Goal: Task Accomplishment & Management: Use online tool/utility

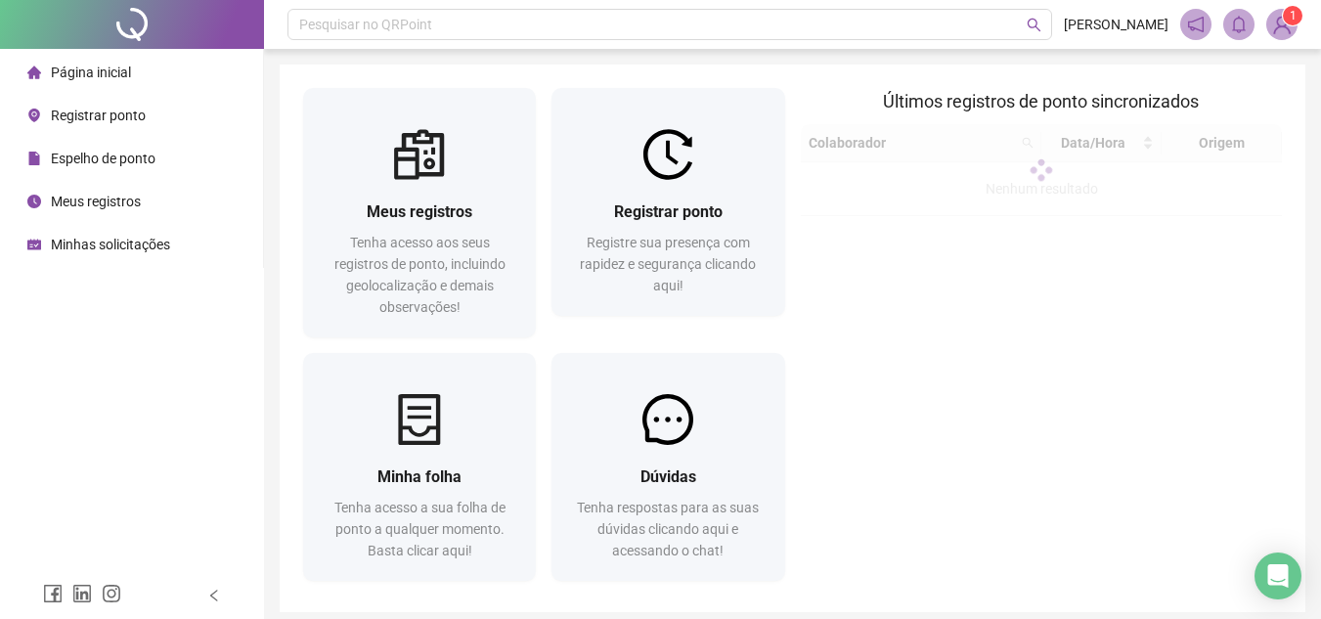
click at [106, 114] on span "Registrar ponto" at bounding box center [98, 116] width 95 height 16
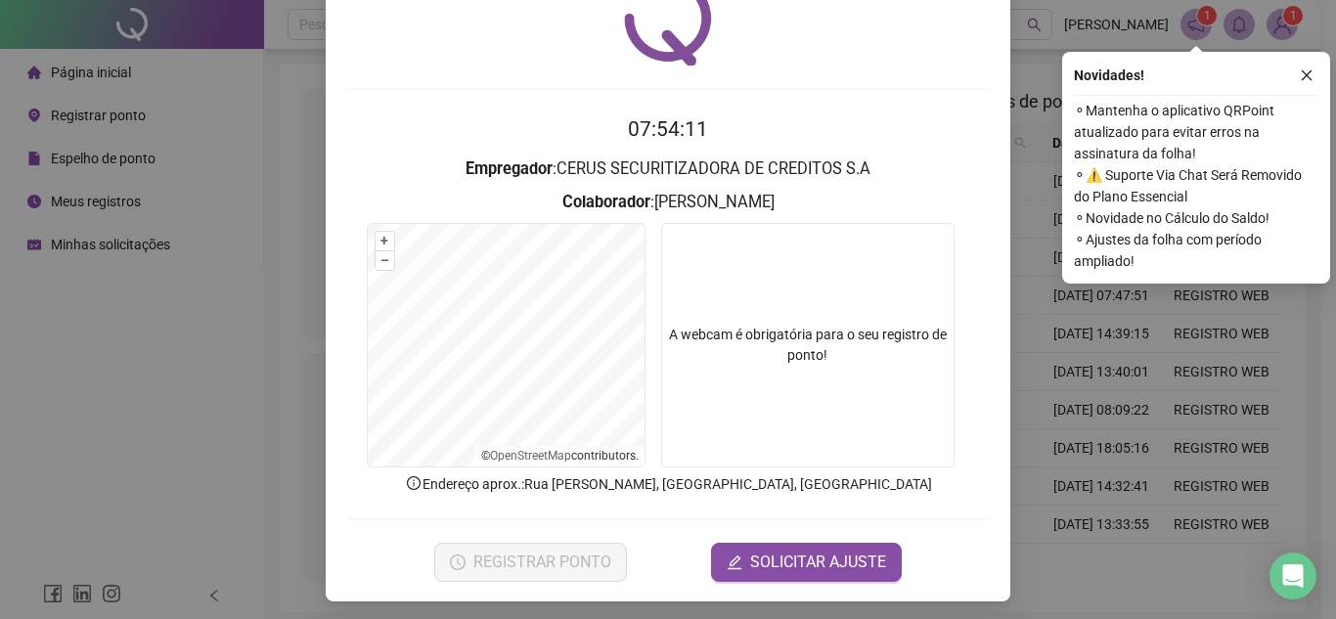
scroll to position [102, 0]
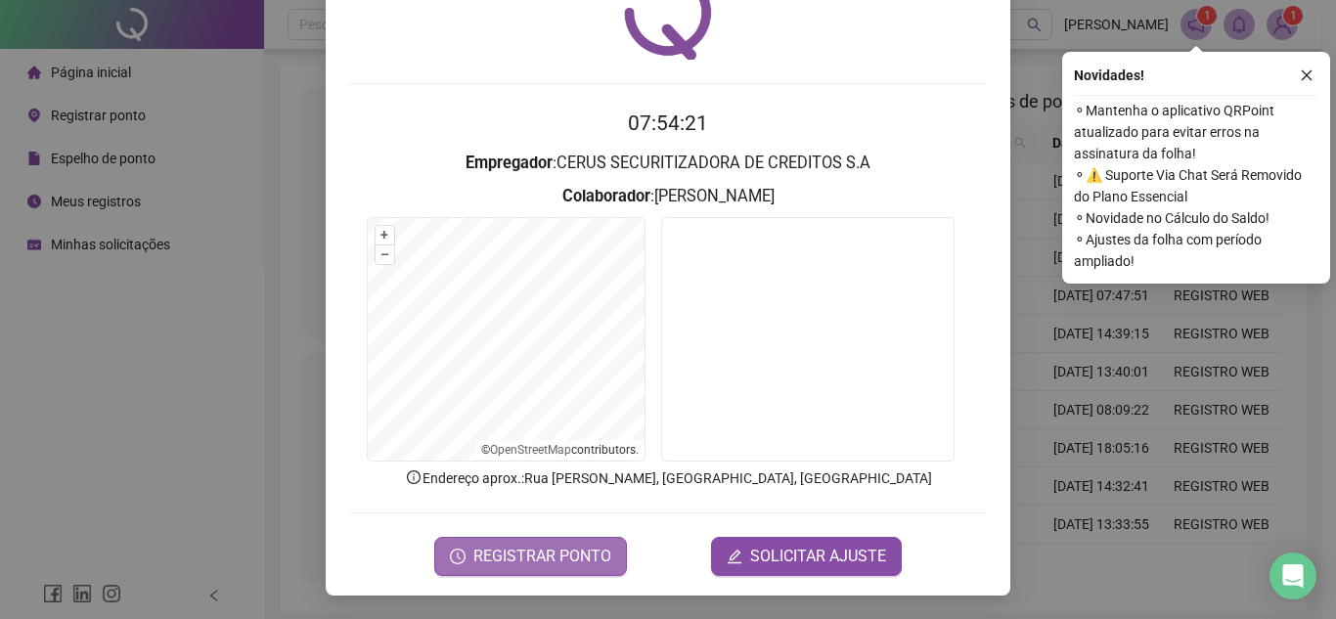
click at [567, 549] on span "REGISTRAR PONTO" at bounding box center [542, 556] width 138 height 23
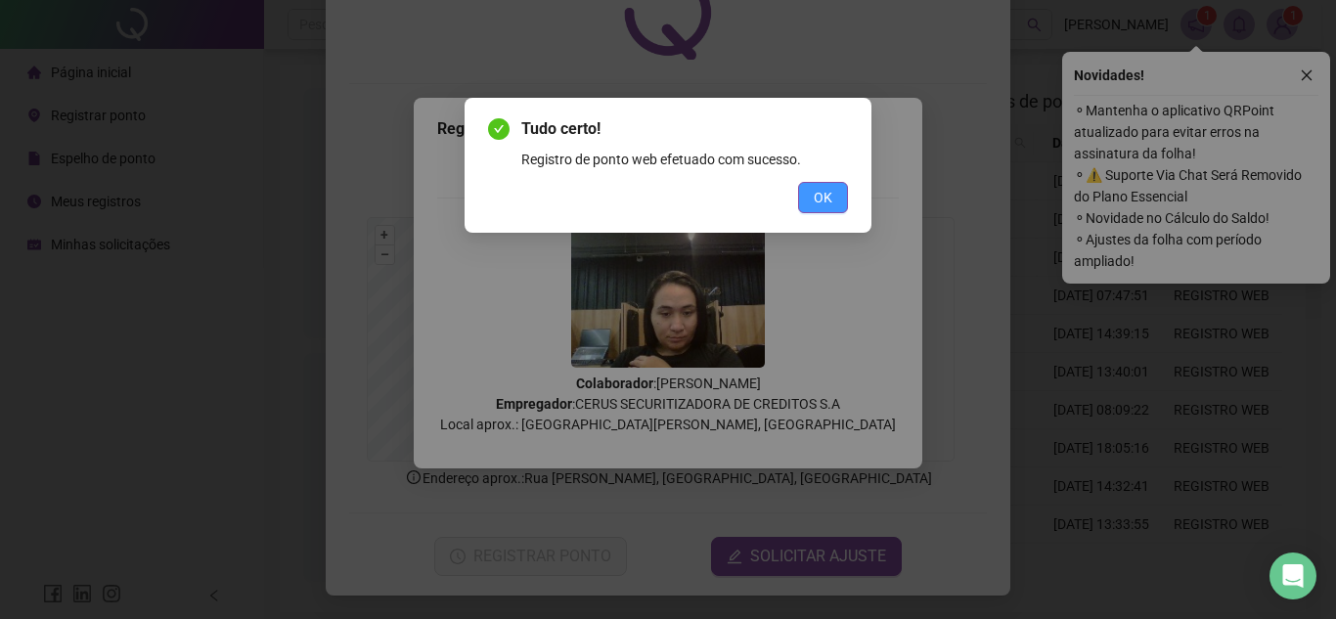
click at [820, 193] on span "OK" at bounding box center [823, 198] width 19 height 22
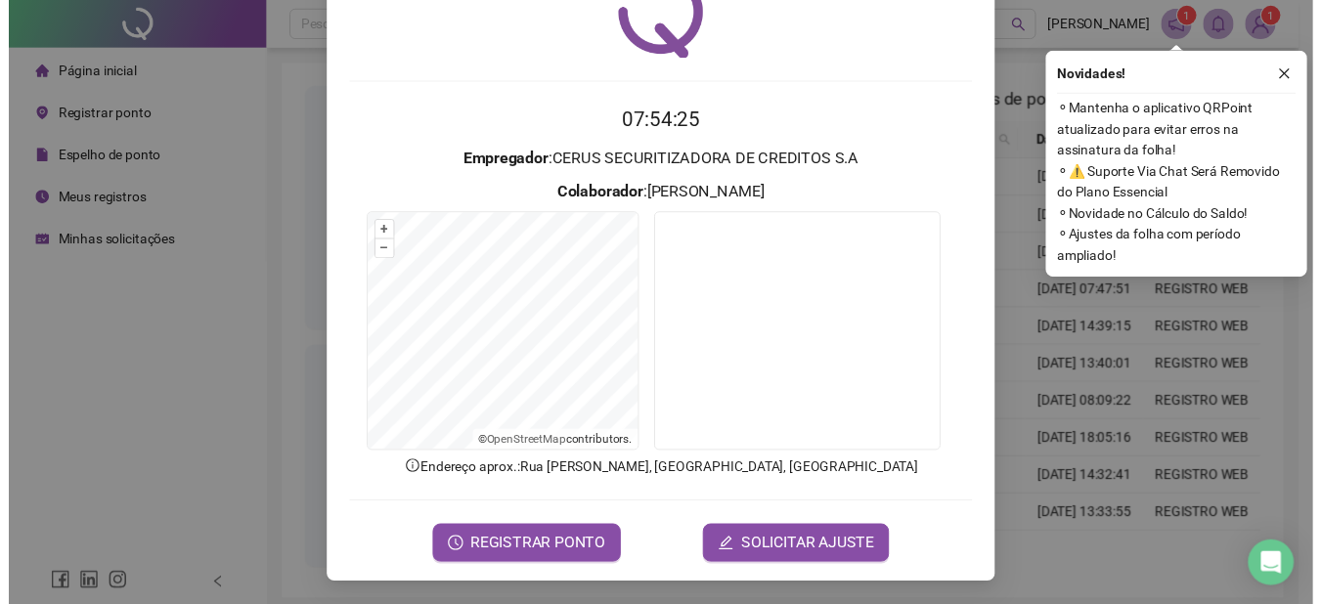
scroll to position [0, 0]
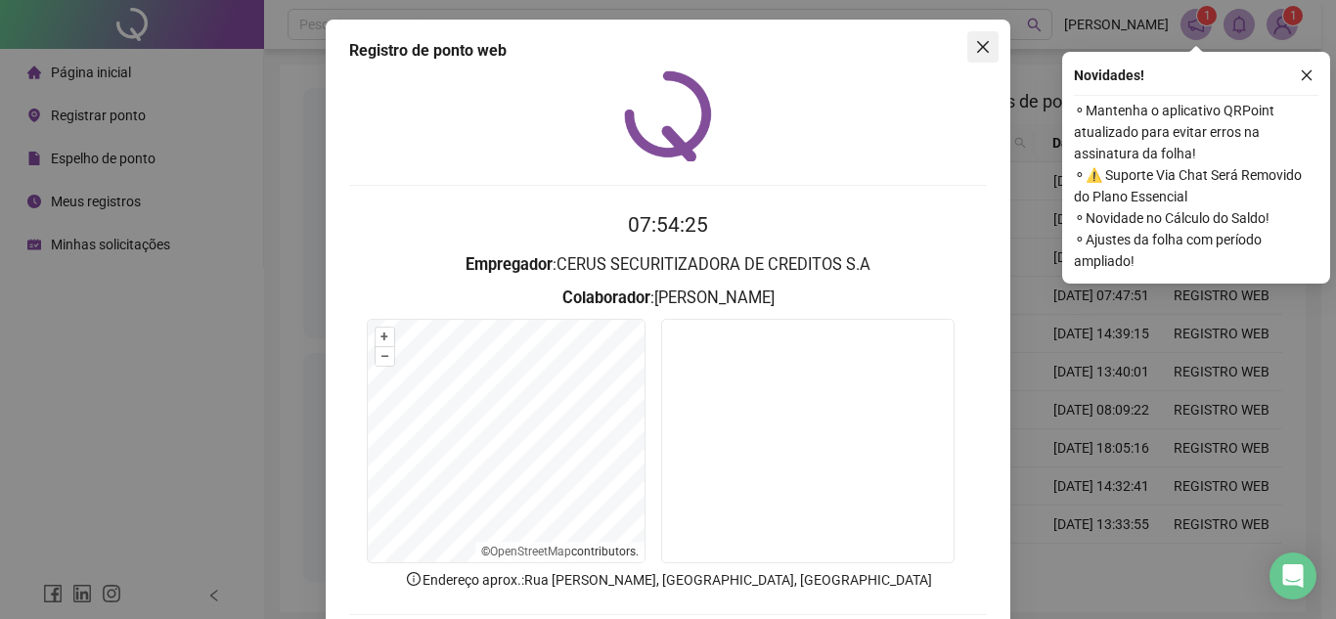
click at [978, 55] on button "Close" at bounding box center [982, 46] width 31 height 31
